Goal: Task Accomplishment & Management: Use online tool/utility

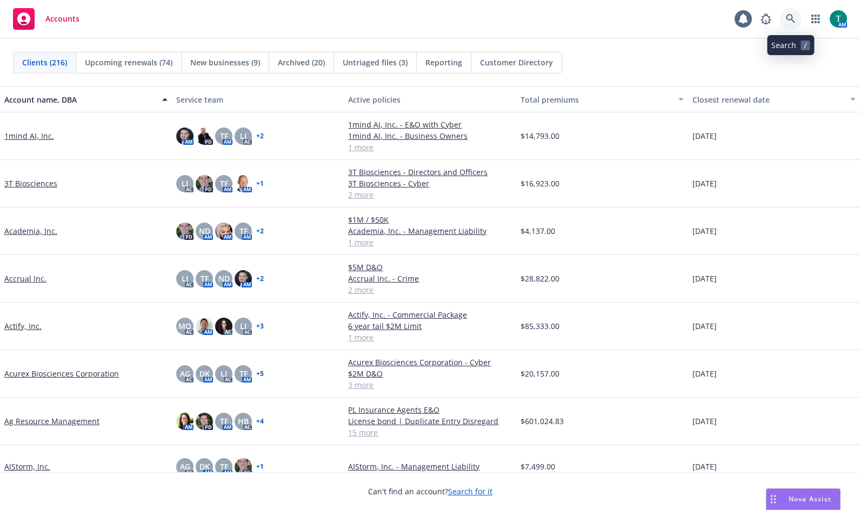
click at [793, 22] on icon at bounding box center [791, 19] width 10 height 10
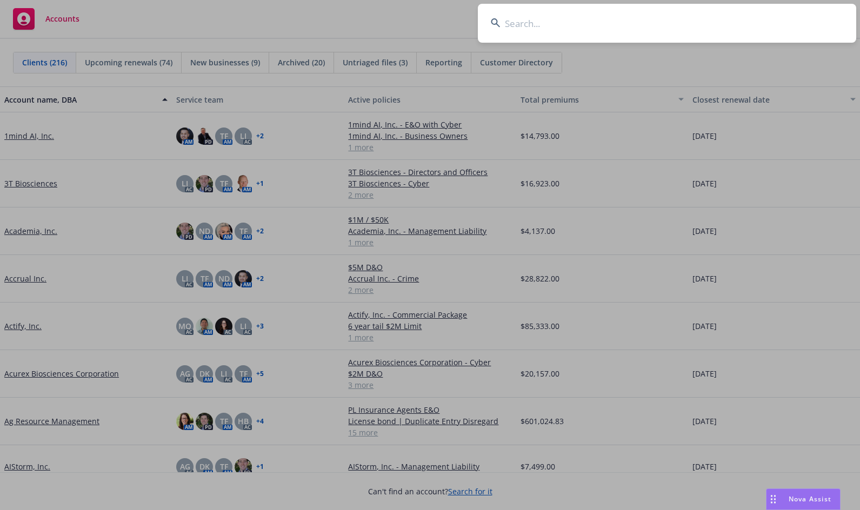
click at [561, 21] on input at bounding box center [667, 23] width 378 height 39
type input "Carrum"
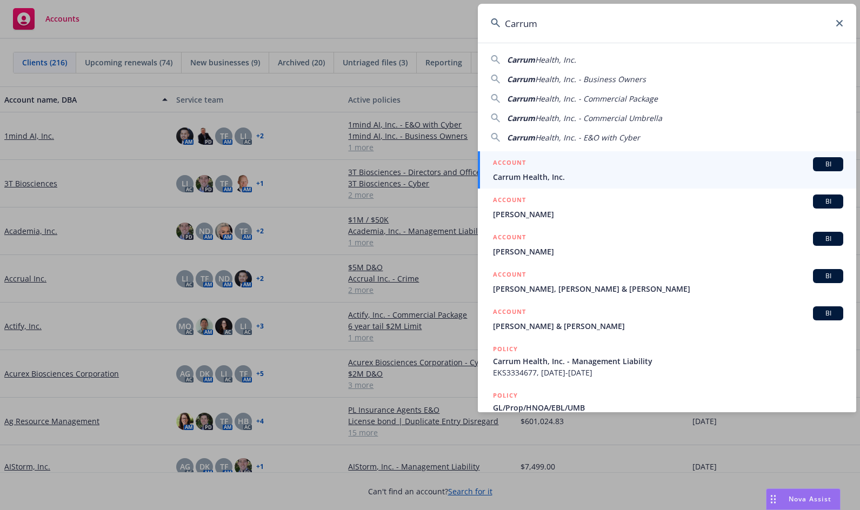
click at [829, 166] on span "BI" at bounding box center [828, 164] width 22 height 10
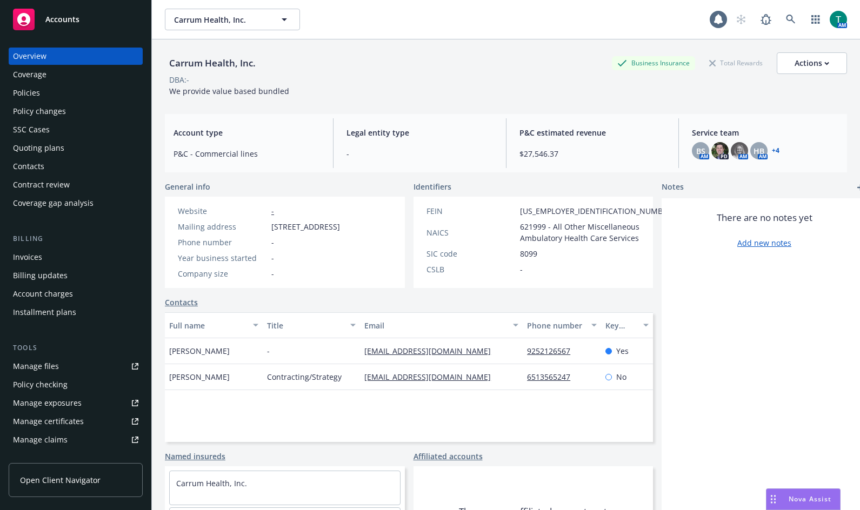
click at [55, 259] on div "Invoices" at bounding box center [75, 257] width 125 height 17
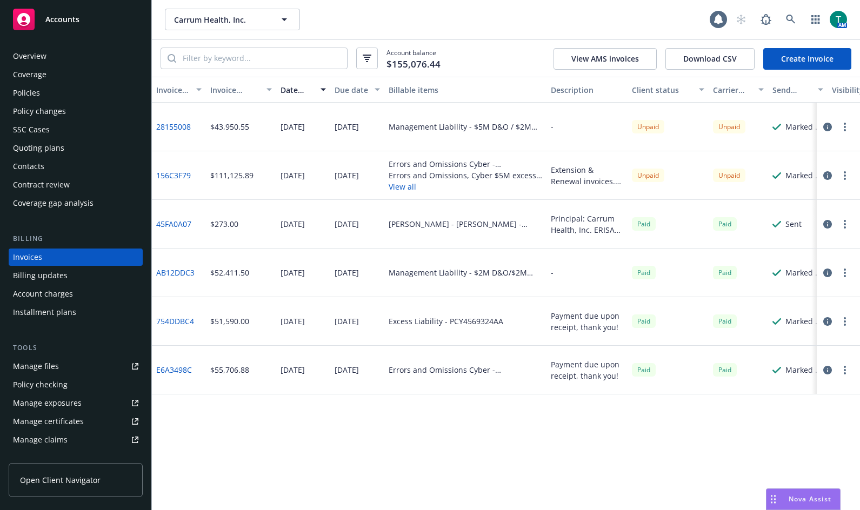
click at [49, 371] on div "Manage files" at bounding box center [36, 366] width 46 height 17
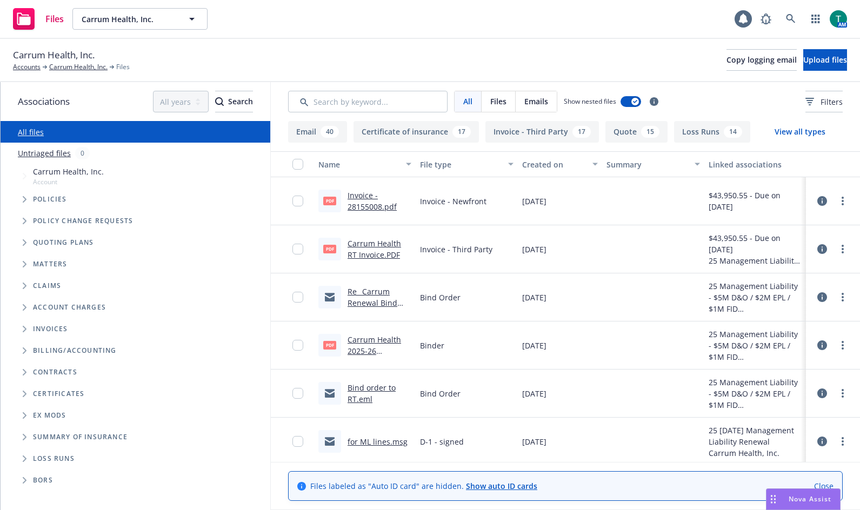
click at [22, 243] on span "Tree Example" at bounding box center [24, 242] width 17 height 17
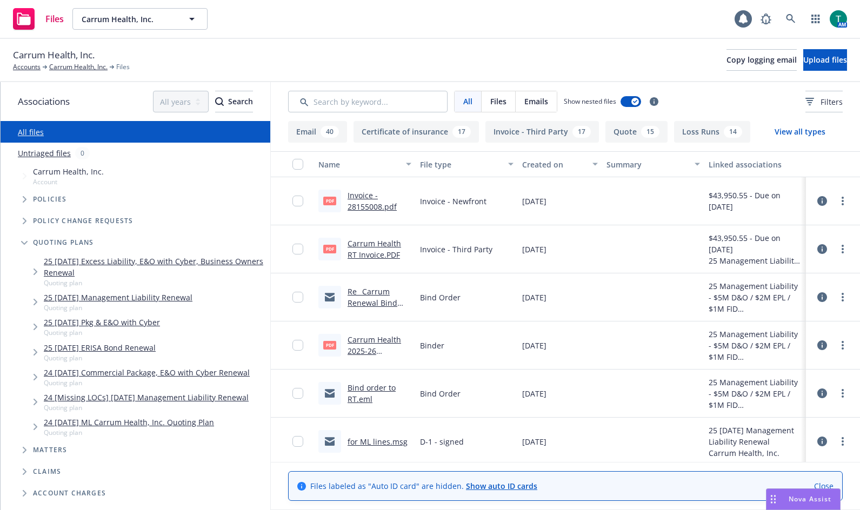
click at [103, 298] on link "25 08/15/25 Management Liability Renewal" at bounding box center [118, 297] width 149 height 11
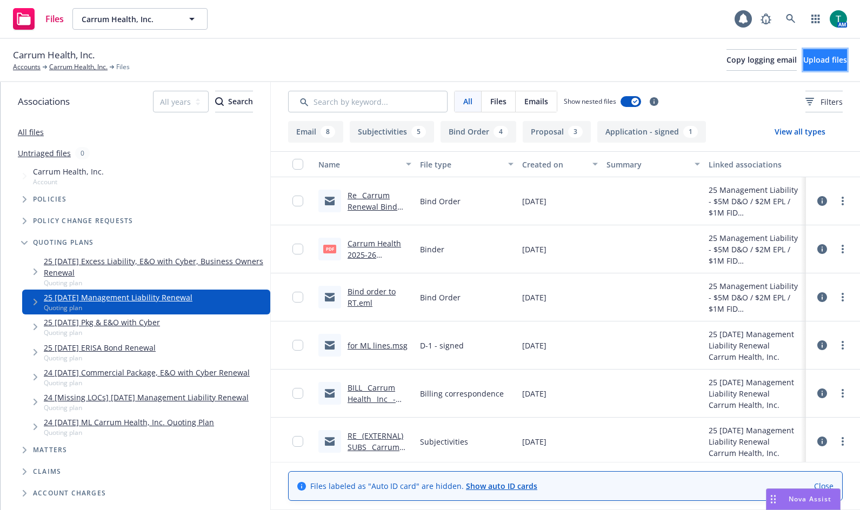
click at [831, 67] on button "Upload files" at bounding box center [825, 60] width 44 height 22
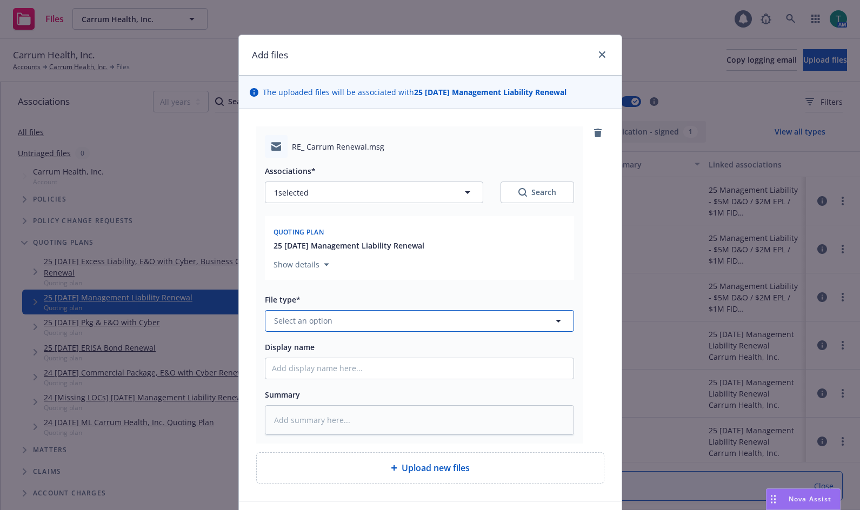
click at [304, 316] on span "Select an option" at bounding box center [303, 320] width 58 height 11
type input "billin"
click at [327, 261] on span "Billing correspondence" at bounding box center [318, 262] width 85 height 11
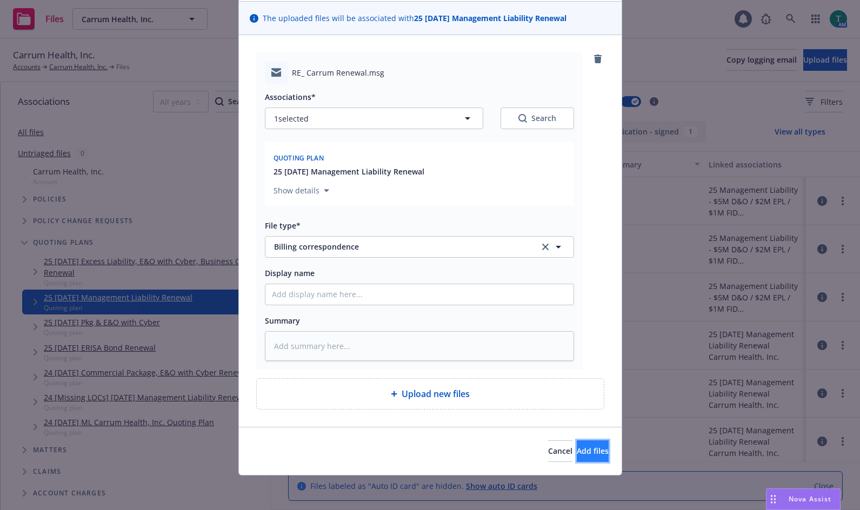
click at [577, 454] on span "Add files" at bounding box center [593, 451] width 32 height 10
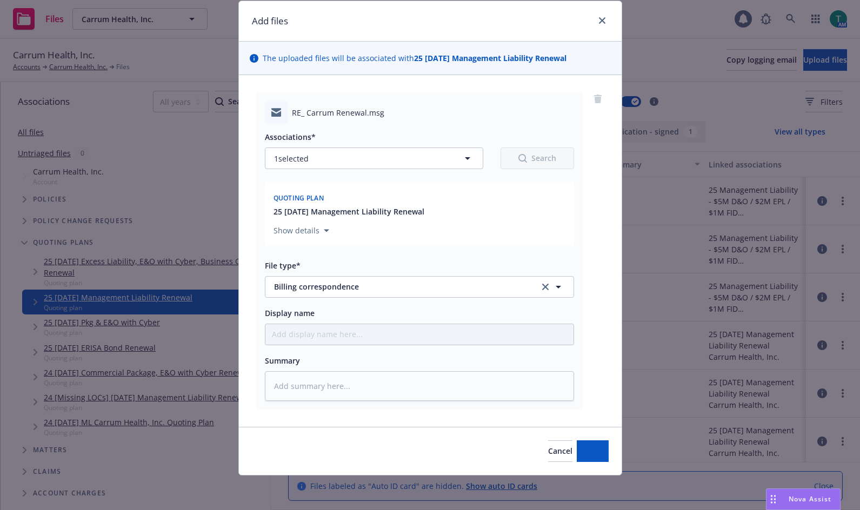
scroll to position [34, 0]
type textarea "x"
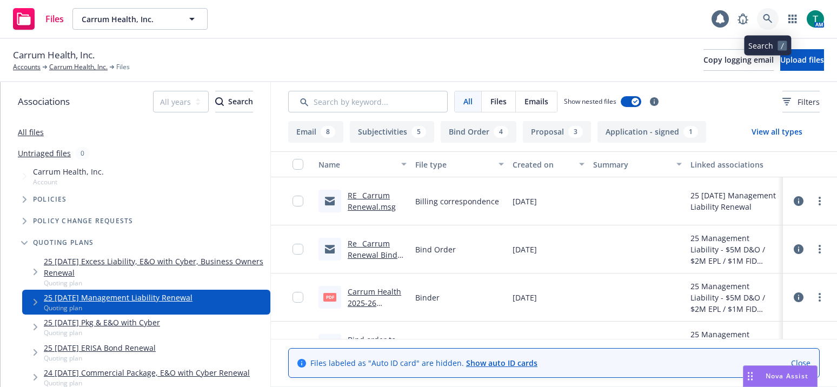
click at [773, 20] on link at bounding box center [768, 19] width 22 height 22
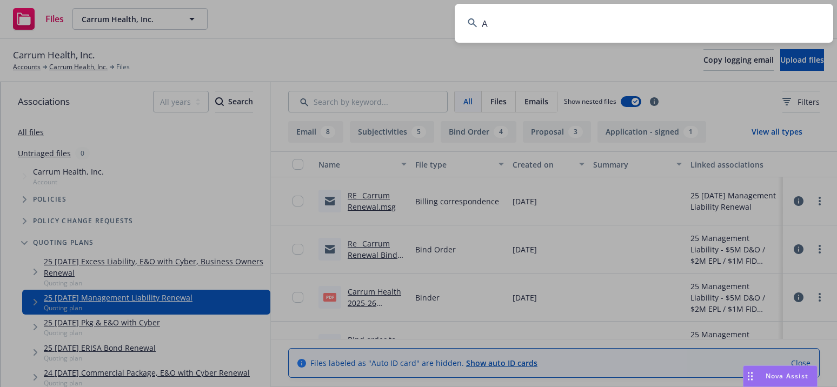
click at [773, 20] on input "A" at bounding box center [643, 23] width 378 height 39
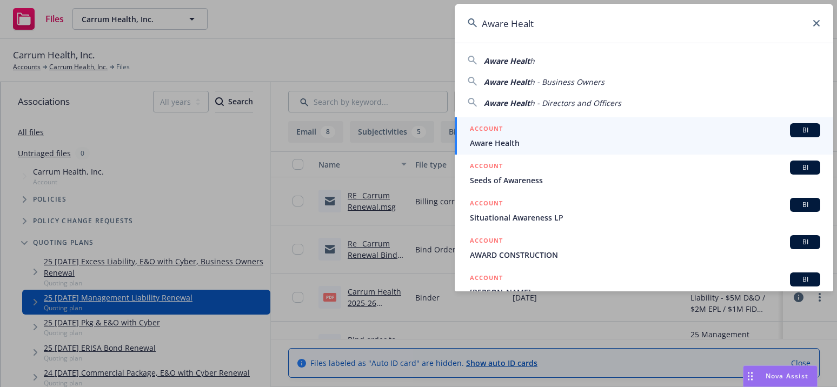
type input "Aware Health"
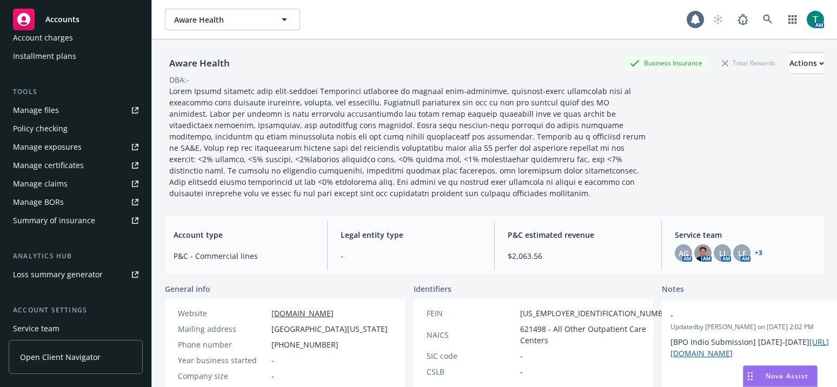
scroll to position [270, 0]
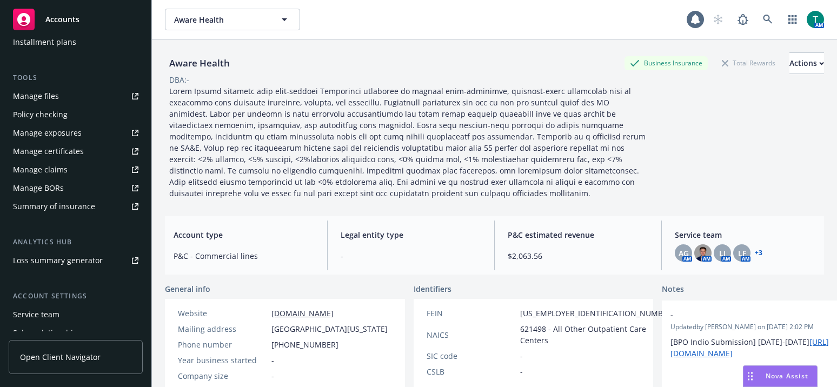
click at [49, 318] on div "Service team" at bounding box center [36, 314] width 46 height 17
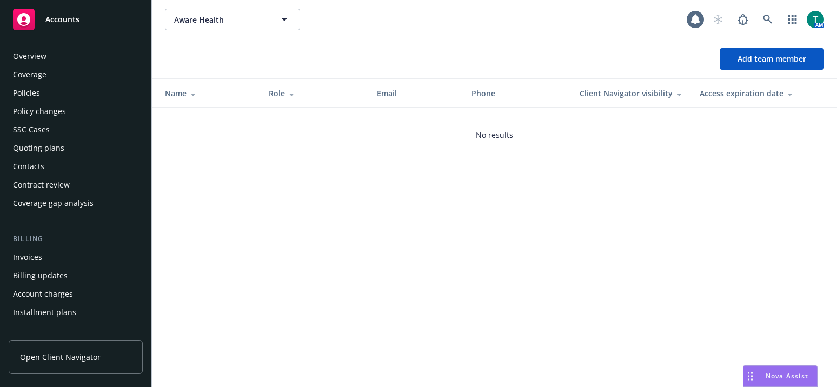
scroll to position [336, 0]
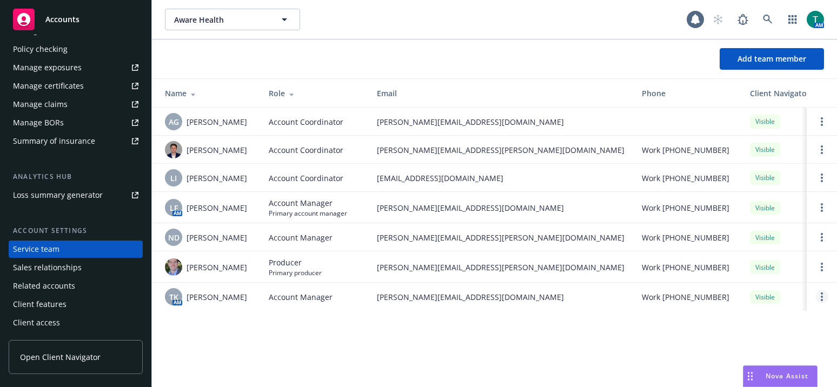
click at [820, 298] on link "Open options" at bounding box center [821, 296] width 13 height 13
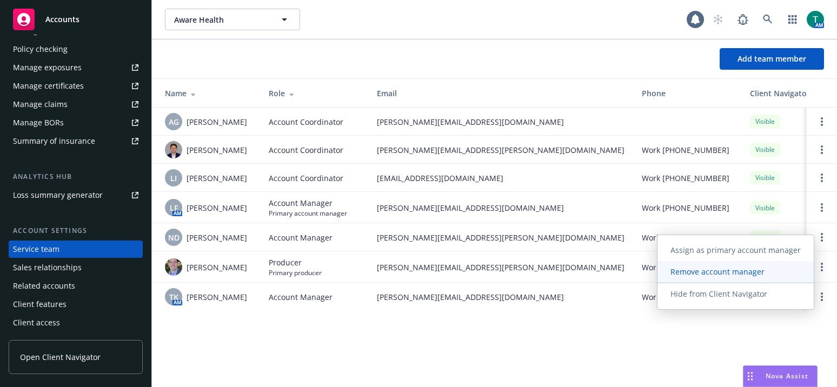
click at [740, 270] on span "Remove account manager" at bounding box center [717, 271] width 120 height 10
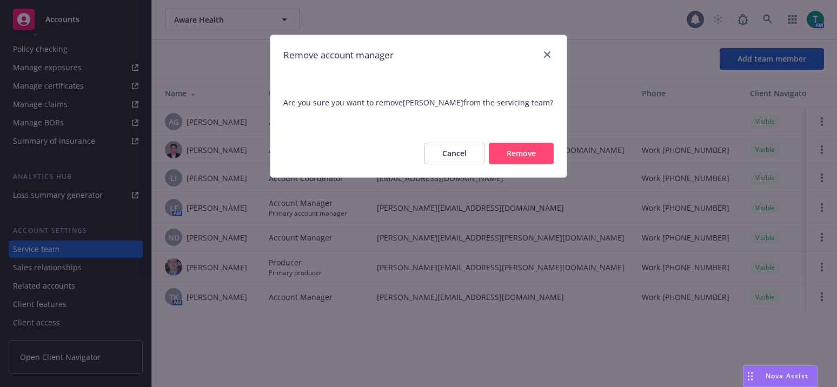
click at [523, 149] on button "Remove" at bounding box center [521, 154] width 65 height 22
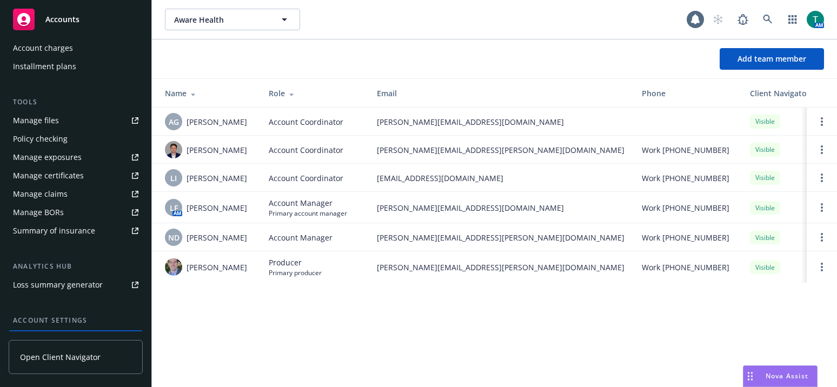
scroll to position [228, 0]
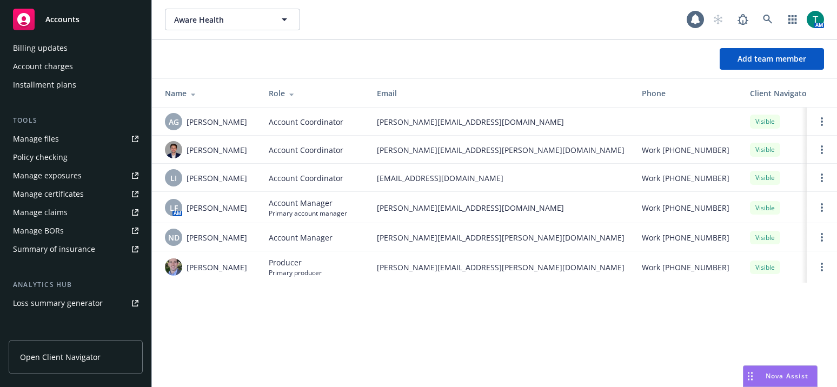
click at [778, 379] on span "Nova Assist" at bounding box center [786, 375] width 43 height 9
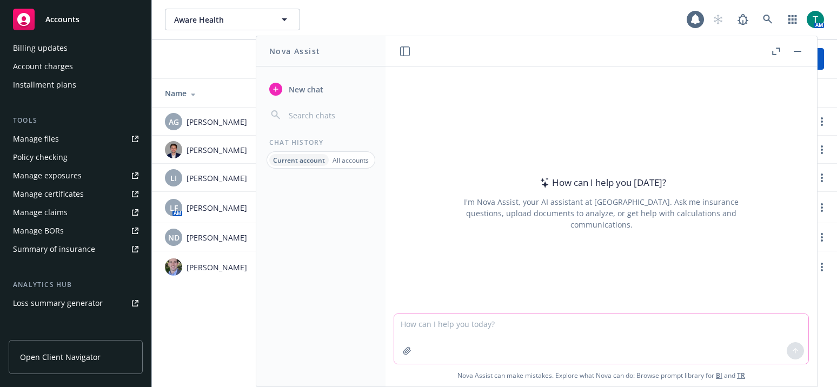
click at [456, 337] on textarea at bounding box center [601, 339] width 414 height 50
type textarea "refine email to manager"
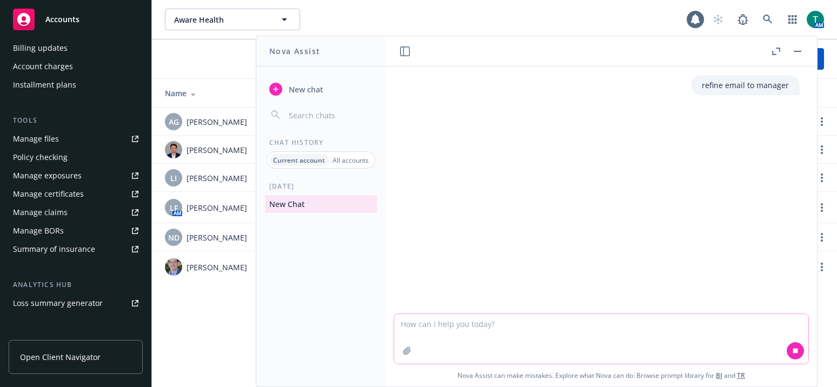
paste textarea "Hi Pat, Maybe we can run through this together. I am not sure what to do from h…"
type textarea "Hi Pat, Maybe we can run through this together. I am not sure what to do from h…"
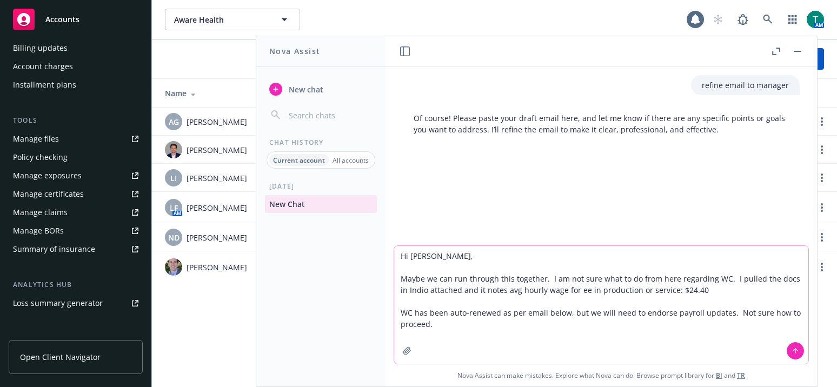
click at [461, 325] on textarea "Hi Pat, Maybe we can run through this together. I am not sure what to do from h…" at bounding box center [601, 305] width 414 height 118
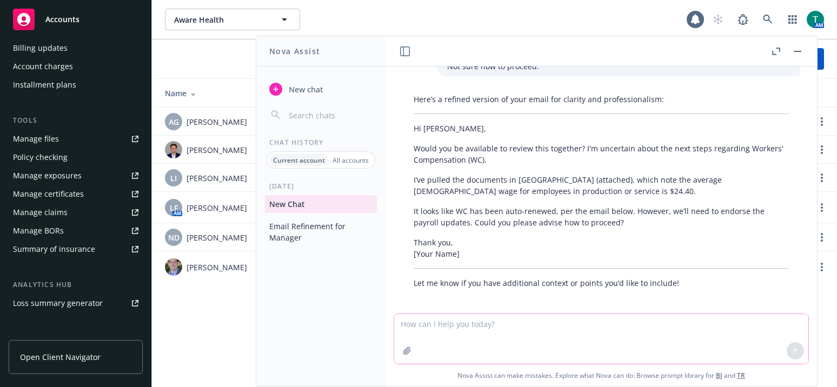
scroll to position [176, 0]
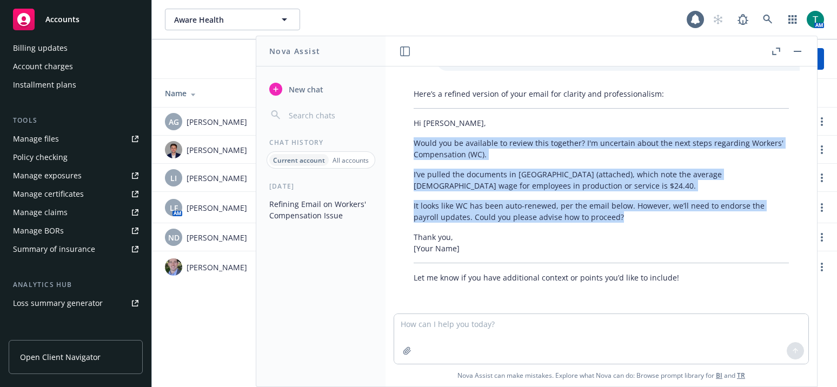
drag, startPoint x: 652, startPoint y: 219, endPoint x: 395, endPoint y: 142, distance: 268.1
click at [395, 142] on div "Here’s a refined version of your email for clarity and professionalism: Hi Pat,…" at bounding box center [601, 186] width 414 height 204
copy div "Would you be available to review this together? I'm uncertain about the next st…"
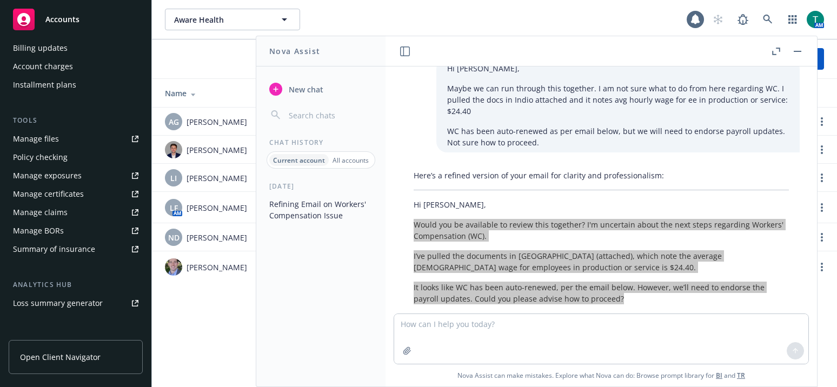
scroll to position [0, 0]
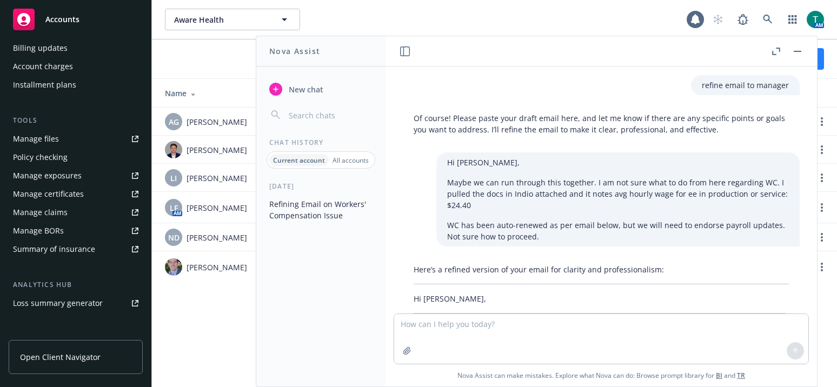
drag, startPoint x: 802, startPoint y: 51, endPoint x: 789, endPoint y: 55, distance: 14.0
click at [802, 51] on button "button" at bounding box center [797, 51] width 13 height 13
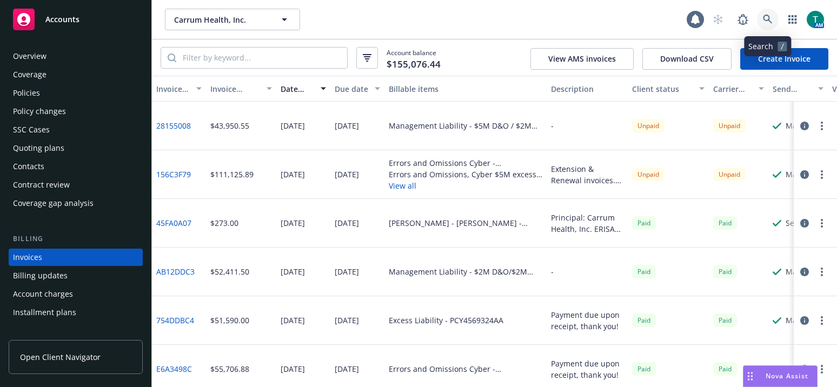
click at [768, 20] on icon at bounding box center [766, 19] width 9 height 9
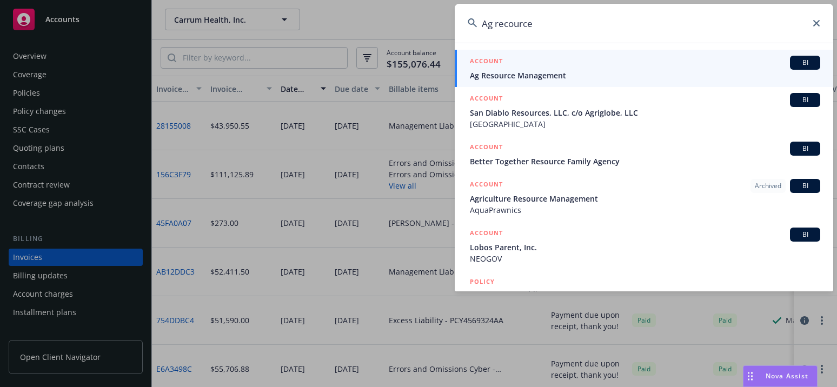
type input "Ag recource"
click at [805, 57] on div "BI" at bounding box center [805, 63] width 30 height 14
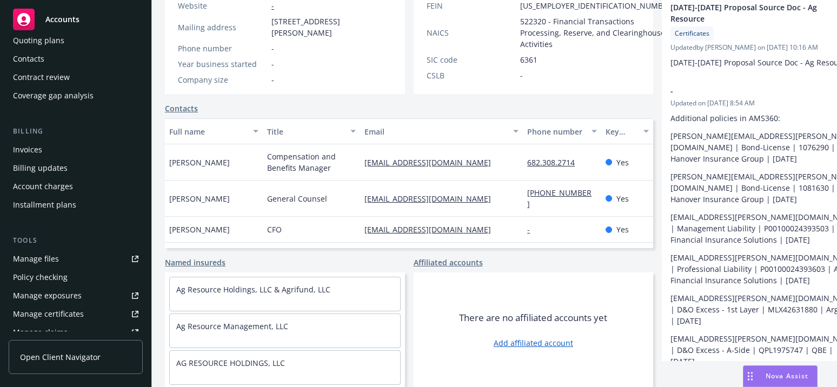
scroll to position [108, 0]
click at [44, 253] on div "Manage files" at bounding box center [36, 258] width 46 height 17
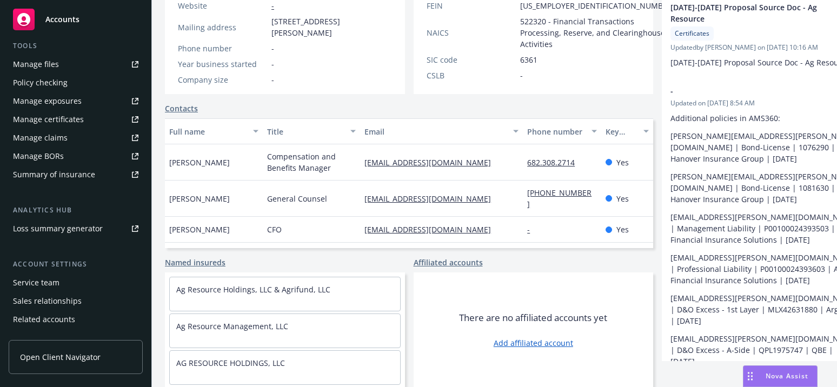
scroll to position [336, 0]
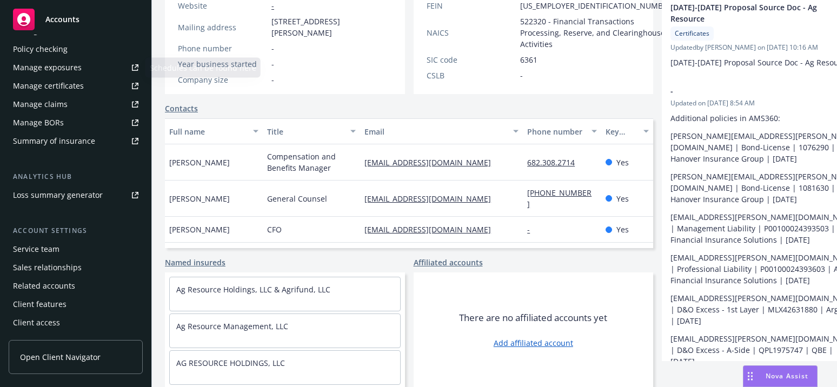
click at [69, 52] on div "Policy checking" at bounding box center [75, 49] width 125 height 17
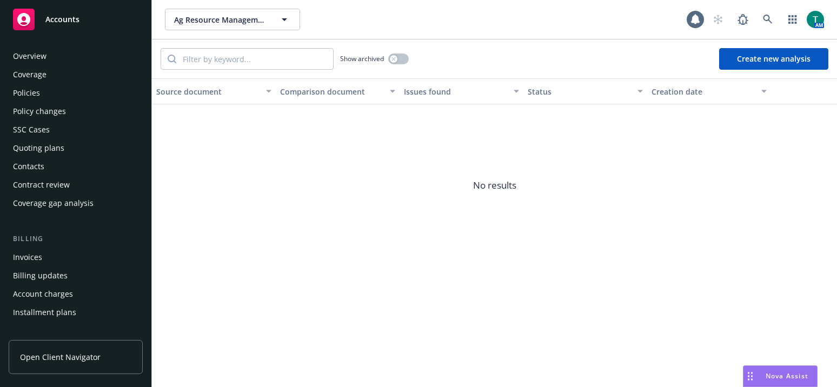
scroll to position [174, 0]
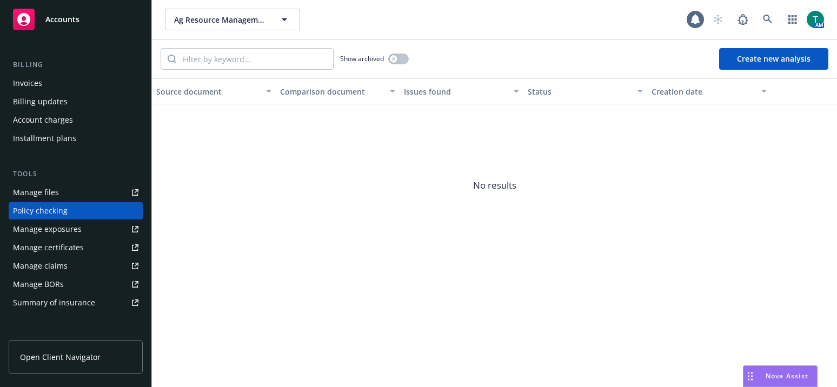
click at [768, 57] on button "Create new analysis" at bounding box center [773, 59] width 109 height 22
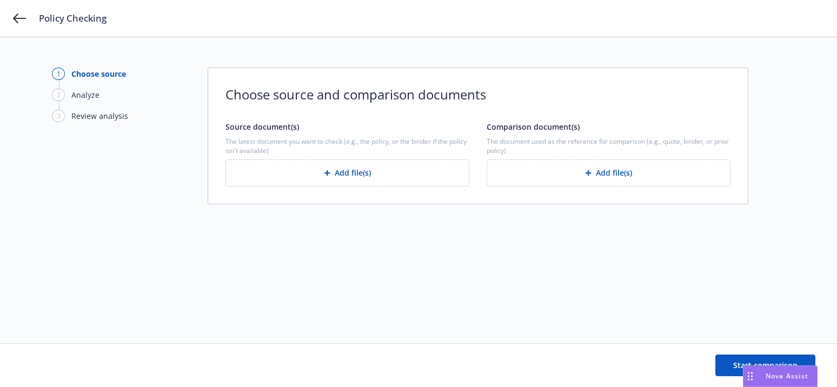
click at [349, 176] on button "Add file(s)" at bounding box center [347, 172] width 244 height 27
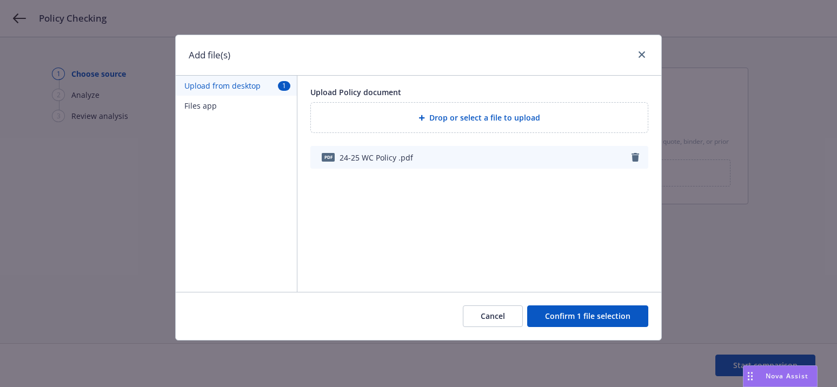
click at [584, 313] on button "Confirm 1 file selection" at bounding box center [587, 316] width 121 height 22
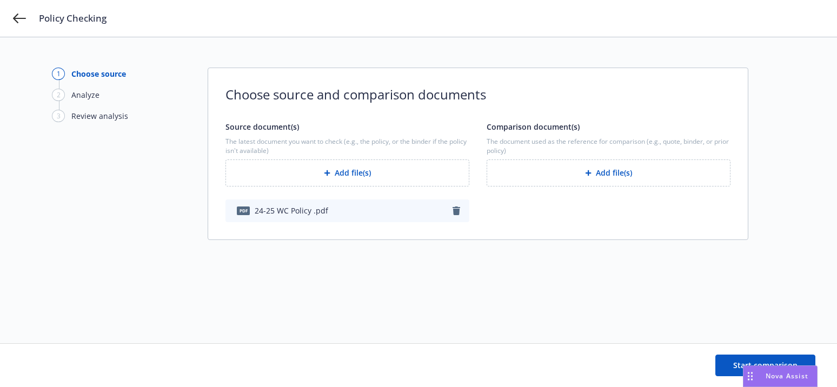
click at [584, 178] on button "Add file(s)" at bounding box center [608, 172] width 244 height 27
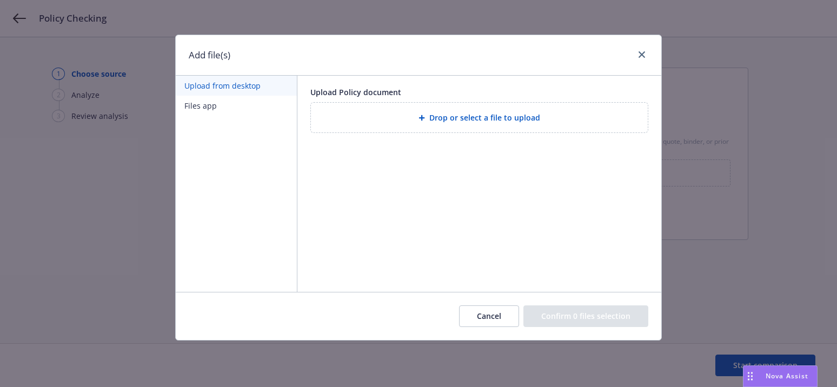
click at [466, 123] on div "Drop or select a file to upload" at bounding box center [478, 117] width 319 height 12
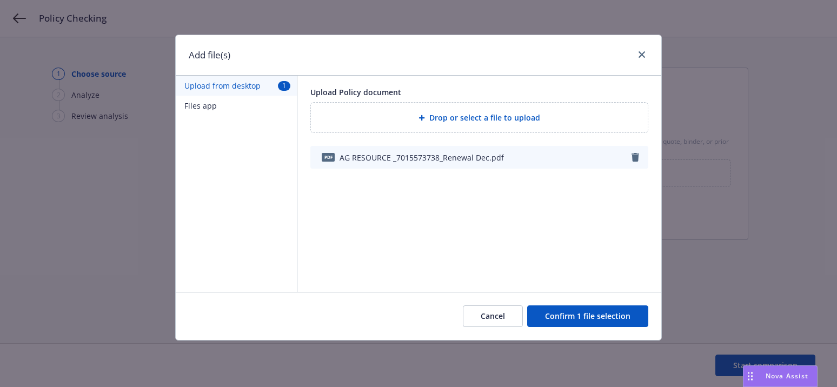
click at [584, 322] on button "Confirm 1 file selection" at bounding box center [587, 316] width 121 height 22
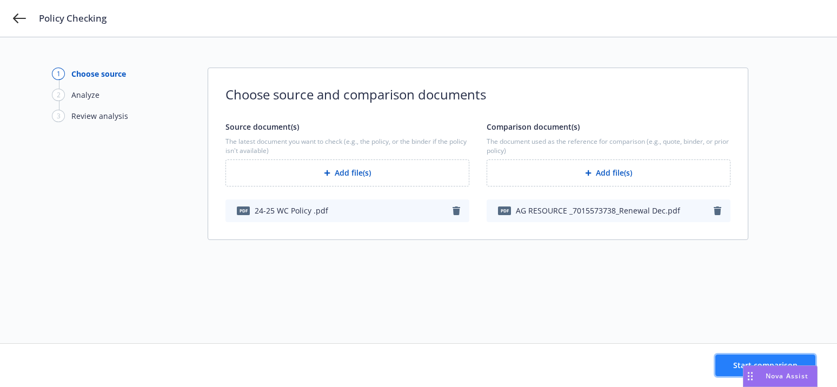
click at [732, 365] on button "Start comparison" at bounding box center [765, 366] width 100 height 22
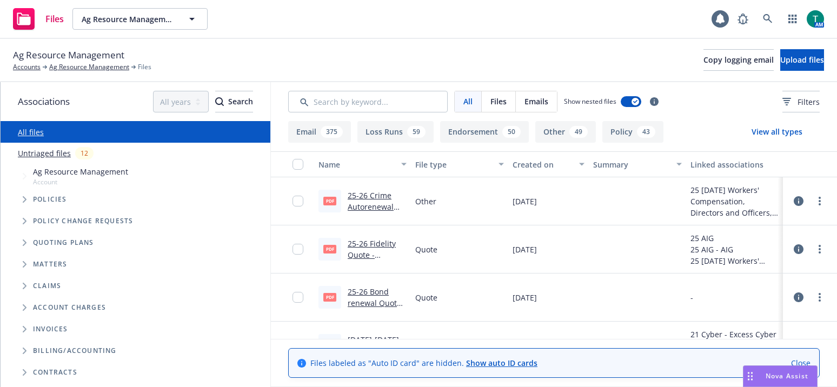
click at [24, 243] on icon "Tree Example" at bounding box center [25, 242] width 4 height 6
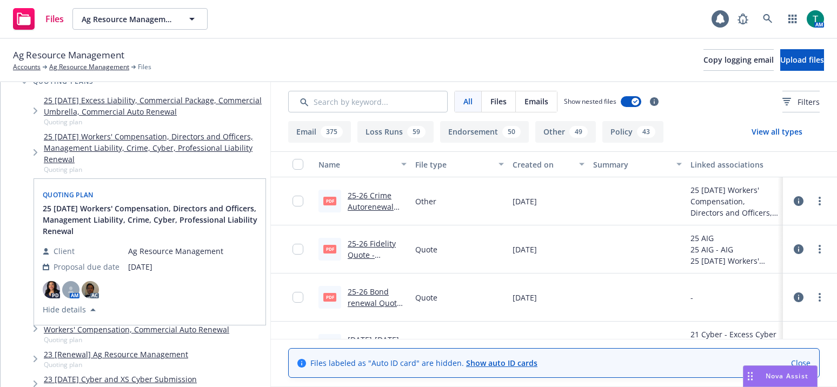
scroll to position [162, 0]
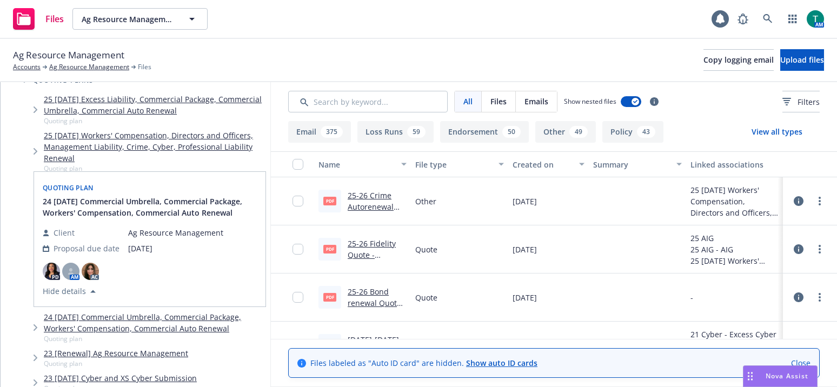
click at [114, 329] on link "24 [DATE] Commercial Umbrella, Commercial Package, Workers' Compensation, Comme…" at bounding box center [155, 322] width 222 height 23
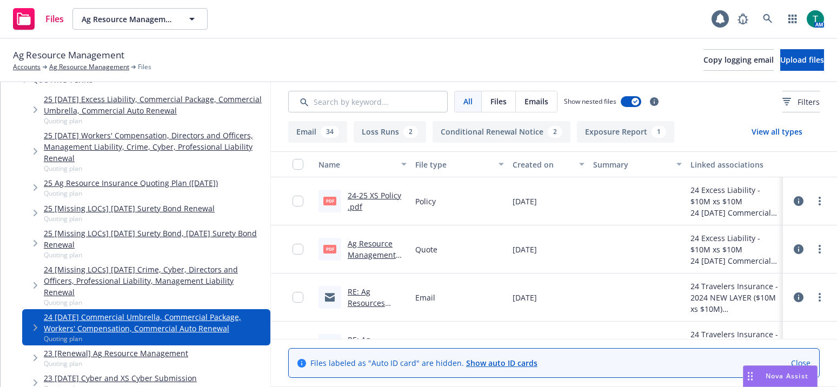
click at [374, 242] on link "Ag Resource Management Llc-NEW Excess Liability $10M xs $10M proposal_Travelers…" at bounding box center [375, 277] width 57 height 78
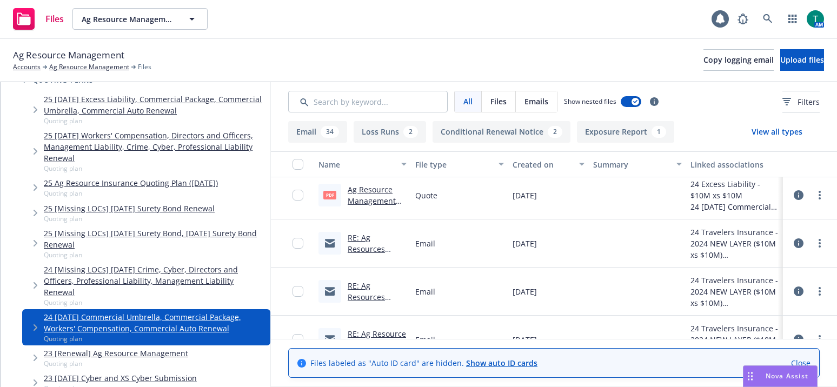
click at [365, 244] on link "RE: Ag Resources Mgmt - NEW $10M xs $10M Excess Liability Policy Number EX-A294…" at bounding box center [376, 288] width 58 height 112
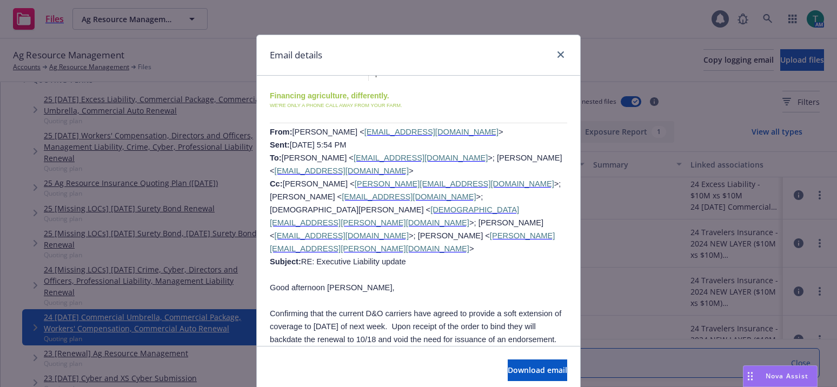
scroll to position [6971, 0]
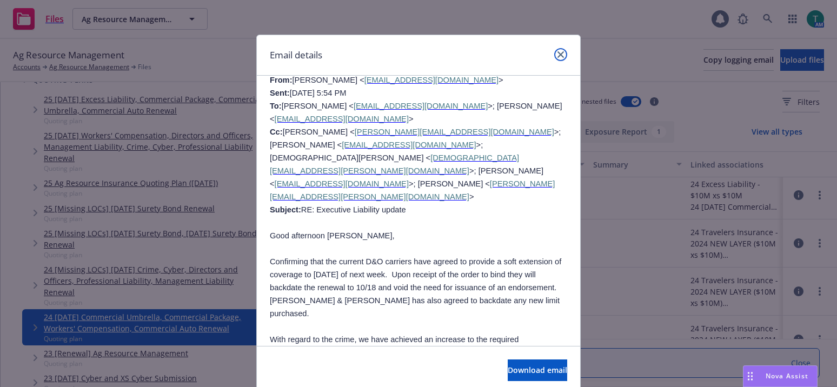
click at [559, 53] on icon "close" at bounding box center [560, 54] width 6 height 6
